Goal: Task Accomplishment & Management: Use online tool/utility

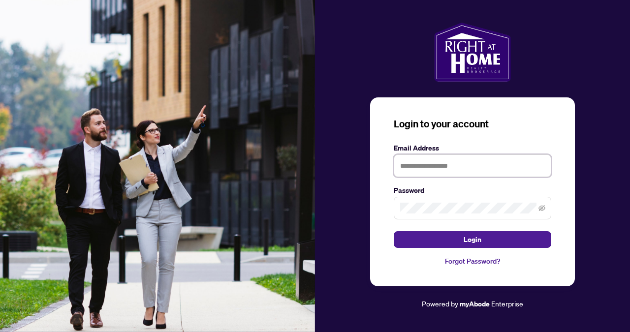
click at [450, 169] on input "text" at bounding box center [473, 166] width 158 height 23
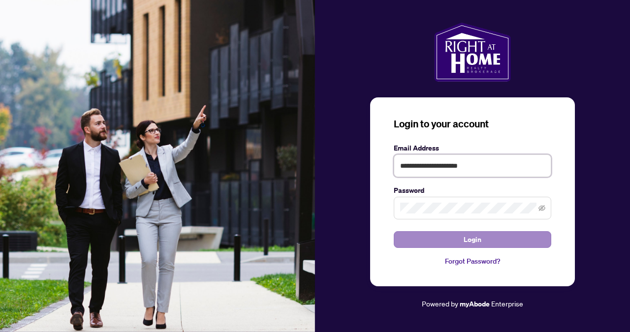
type input "**********"
click at [463, 242] on button "Login" at bounding box center [473, 239] width 158 height 17
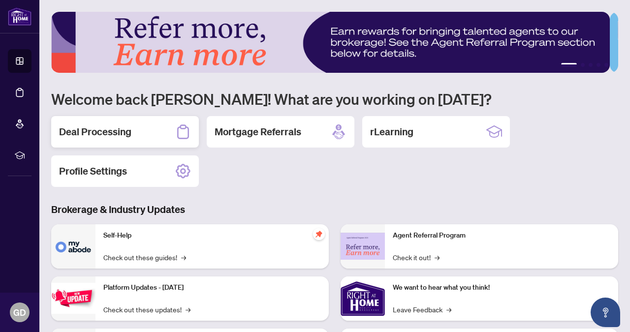
click at [115, 129] on h2 "Deal Processing" at bounding box center [95, 132] width 72 height 14
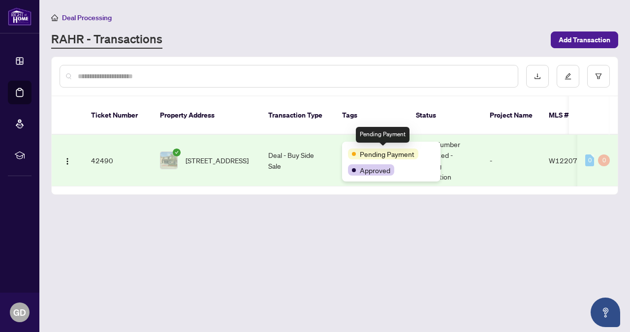
click at [365, 158] on span "Pending Payment" at bounding box center [387, 154] width 55 height 11
click at [363, 171] on span "Approved" at bounding box center [375, 170] width 31 height 11
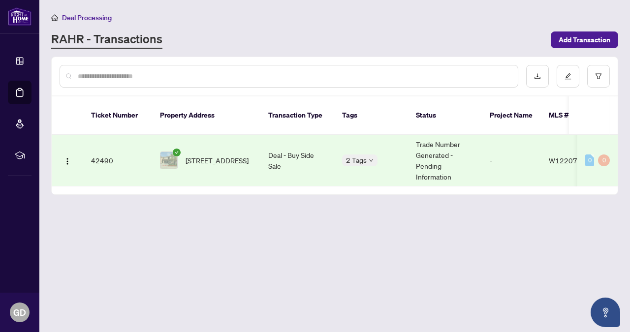
drag, startPoint x: 343, startPoint y: 186, endPoint x: 369, endPoint y: 189, distance: 25.8
click at [369, 189] on div "Ticket Number Property Address Transaction Type Tags Status Project Name MLS # …" at bounding box center [335, 146] width 566 height 98
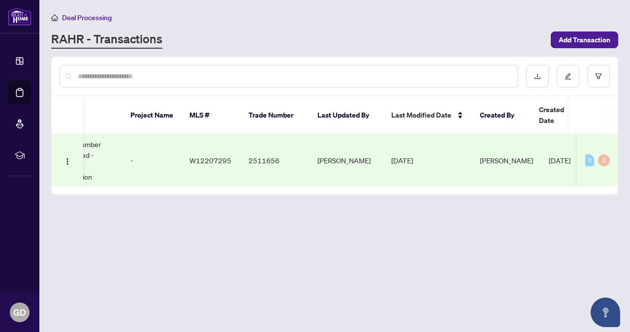
scroll to position [0, 364]
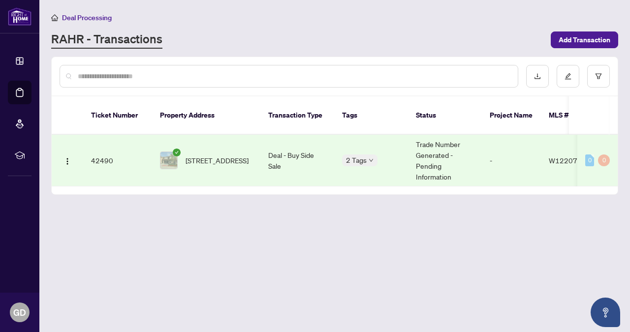
click at [102, 149] on td "42490" at bounding box center [117, 161] width 69 height 52
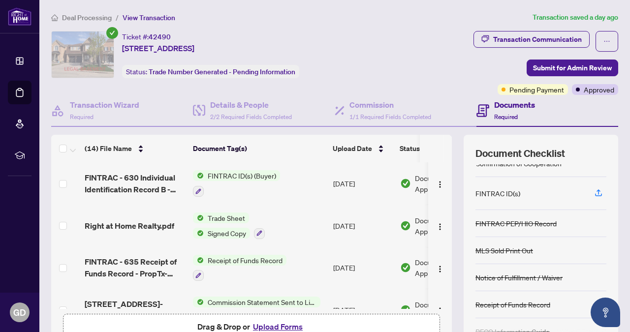
click at [230, 215] on span "Trade Sheet" at bounding box center [226, 218] width 45 height 11
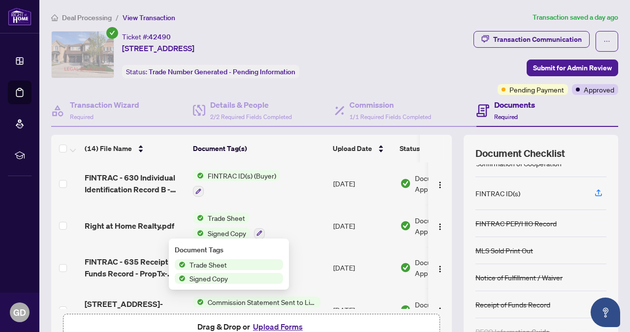
click at [220, 266] on span "Trade Sheet" at bounding box center [208, 265] width 45 height 11
